Goal: Task Accomplishment & Management: Use online tool/utility

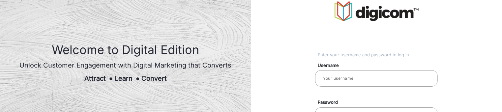
drag, startPoint x: 22, startPoint y: 0, endPoint x: 155, endPoint y: 29, distance: 136.1
click at [155, 29] on img at bounding box center [125, 56] width 251 height 112
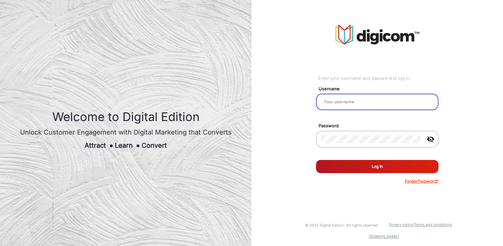
click at [343, 101] on input "email" at bounding box center [377, 102] width 112 height 8
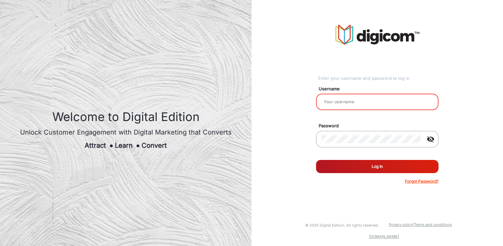
paste input "Saravanakumar"
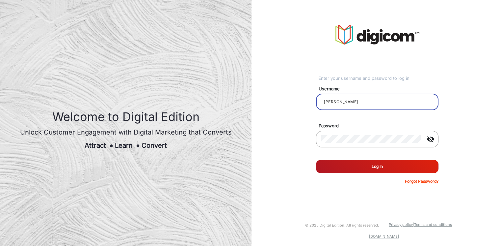
type input "Saravanakumar"
click at [344, 166] on button "Log In" at bounding box center [377, 166] width 123 height 13
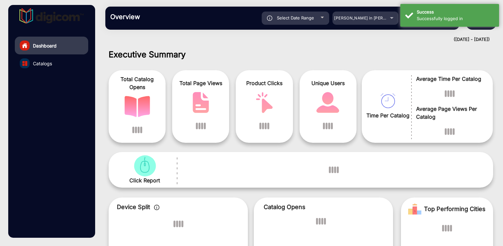
scroll to position [5, 0]
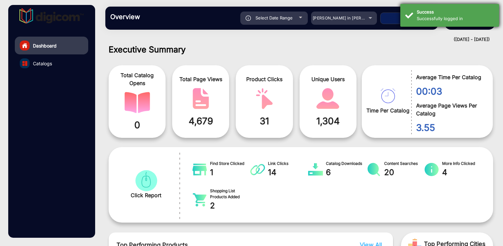
click at [443, 17] on div "Successfully logged in" at bounding box center [455, 18] width 77 height 7
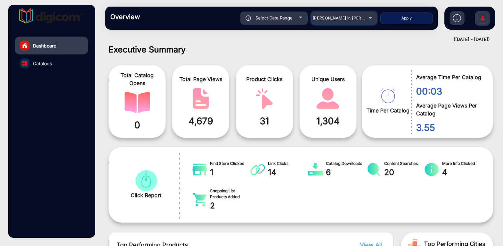
click at [344, 18] on span "Adams in Justin Furniture" at bounding box center [349, 17] width 73 height 5
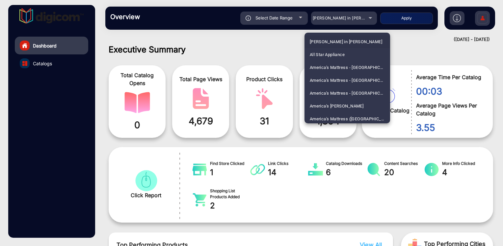
scroll to position [278, 0]
